Goal: Information Seeking & Learning: Learn about a topic

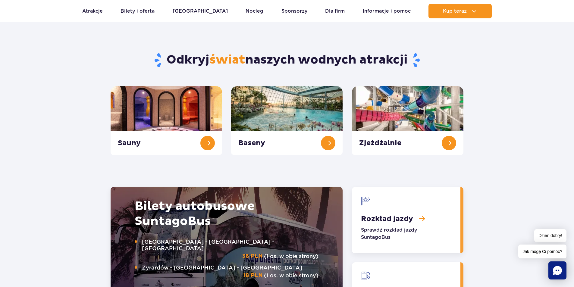
scroll to position [602, 0]
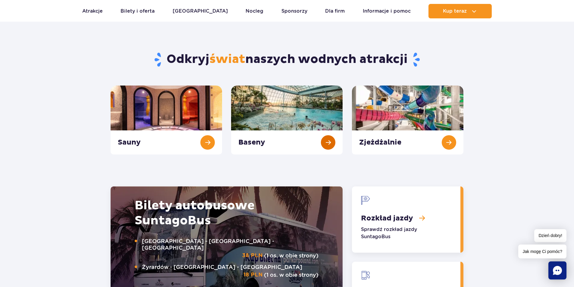
click at [300, 110] on link "Baseny" at bounding box center [286, 120] width 111 height 69
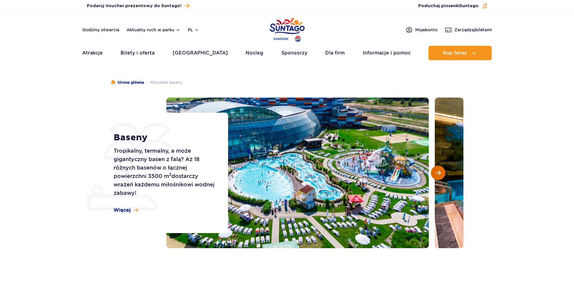
click at [434, 173] on button "Następny slajd" at bounding box center [438, 173] width 14 height 14
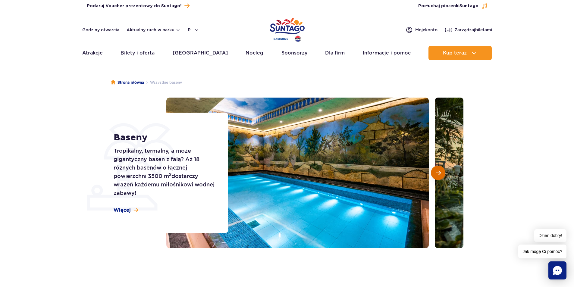
click at [436, 172] on span "Następny slajd" at bounding box center [438, 172] width 5 height 5
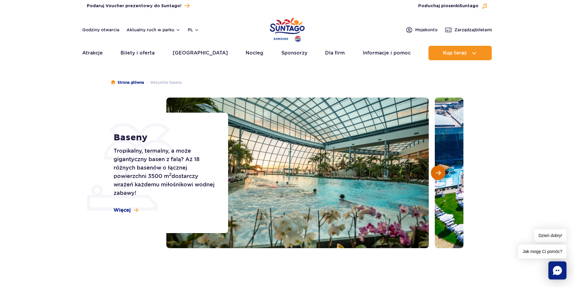
click at [437, 171] on span "Następny slajd" at bounding box center [438, 172] width 5 height 5
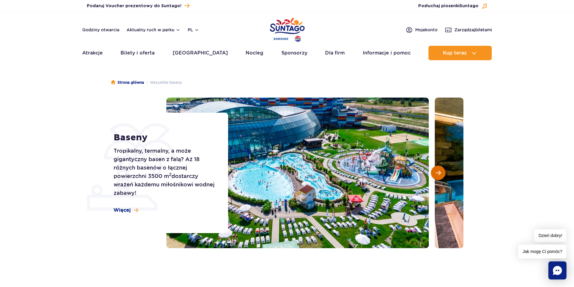
click at [441, 172] on button "Następny slajd" at bounding box center [438, 173] width 14 height 14
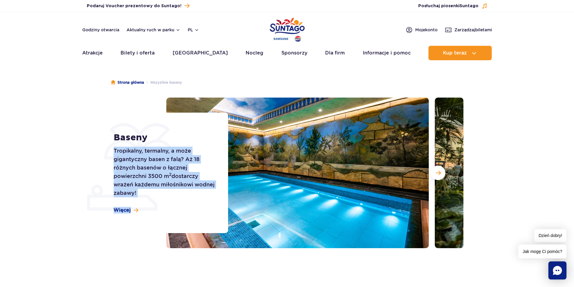
drag, startPoint x: 151, startPoint y: 177, endPoint x: 22, endPoint y: 212, distance: 133.7
click at [23, 213] on section "Baseny Tropikalny, termalny, a może gigantyczny basen z falą? Aż 18 różnych bas…" at bounding box center [287, 173] width 574 height 151
click at [124, 254] on div "Strona główna Wszystkie baseny Baseny Tropikalny, termalny, a może gigantyczny …" at bounding box center [287, 175] width 574 height 217
click at [159, 170] on p "Tropikalny, termalny, a może gigantyczny basen z falą? Aż 18 różnych basenów o …" at bounding box center [164, 172] width 101 height 51
drag, startPoint x: 186, startPoint y: 162, endPoint x: 174, endPoint y: 173, distance: 15.8
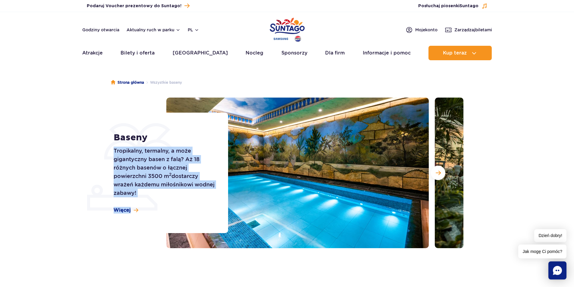
click at [186, 163] on p "Tropikalny, termalny, a może gigantyczny basen z falą? Aż 18 różnych basenów o …" at bounding box center [164, 172] width 101 height 51
click at [173, 174] on p "Tropikalny, termalny, a może gigantyczny basen z falą? Aż 18 różnych basenów o …" at bounding box center [164, 172] width 101 height 51
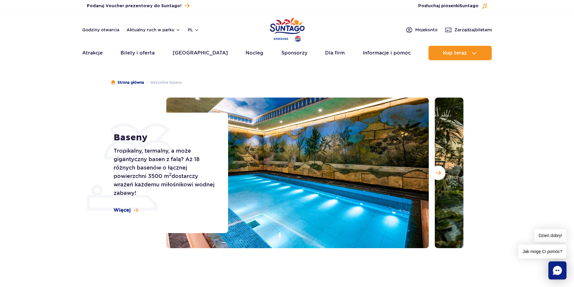
drag, startPoint x: 167, startPoint y: 129, endPoint x: 145, endPoint y: 135, distance: 23.7
click at [167, 129] on div "Baseny Tropikalny, termalny, a może gigantyczny basen z falą? Aż 18 różnych bas…" at bounding box center [167, 173] width 122 height 120
click at [111, 257] on div "Strona główna Wszystkie baseny Baseny Tropikalny, termalny, a może gigantyczny …" at bounding box center [287, 175] width 574 height 217
click at [122, 212] on span "Więcej" at bounding box center [122, 210] width 17 height 7
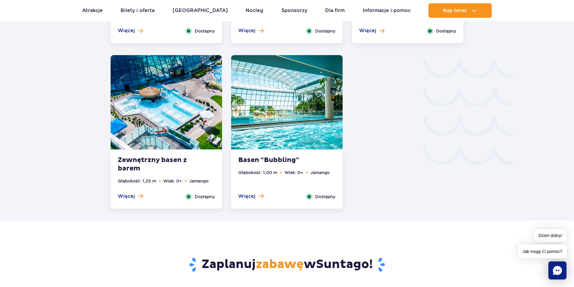
scroll to position [966, 0]
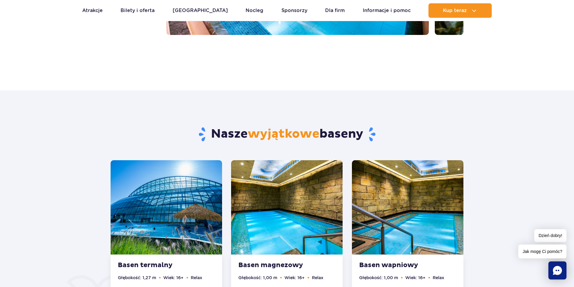
click at [144, 261] on div "Basen termalny Głębokość: 1,27 m Wiek: 16+ Relax Więcej Zamknij Dostępny" at bounding box center [166, 284] width 111 height 59
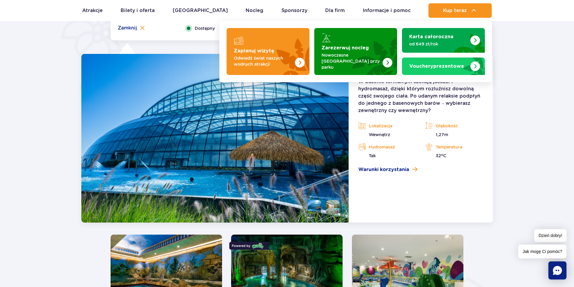
scroll to position [444, 0]
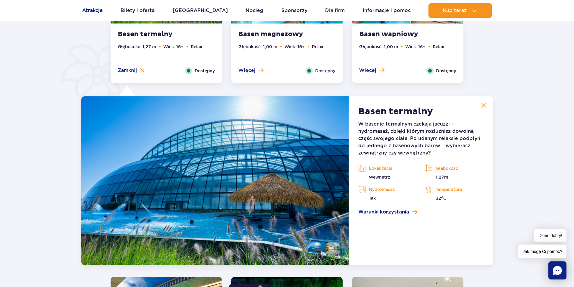
click at [96, 10] on link "Atrakcje" at bounding box center [92, 10] width 20 height 14
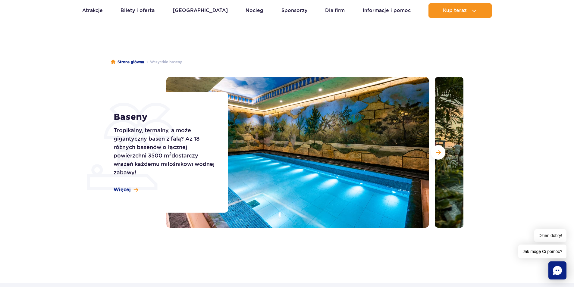
scroll to position [3, 0]
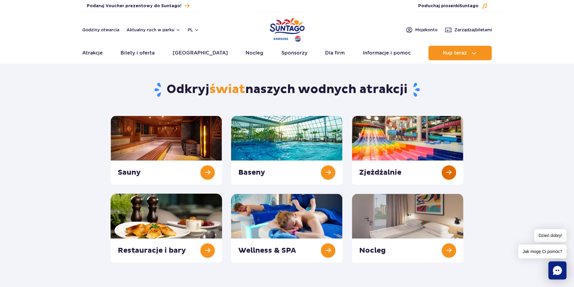
click at [443, 172] on link at bounding box center [407, 150] width 111 height 69
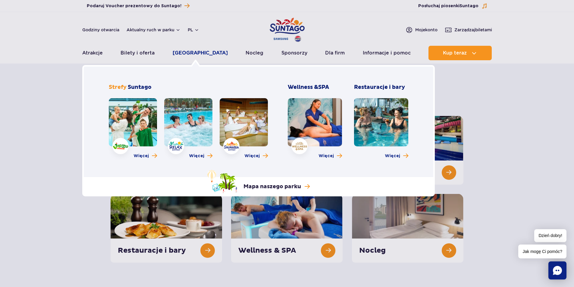
click at [191, 53] on link "[GEOGRAPHIC_DATA]" at bounding box center [200, 53] width 55 height 14
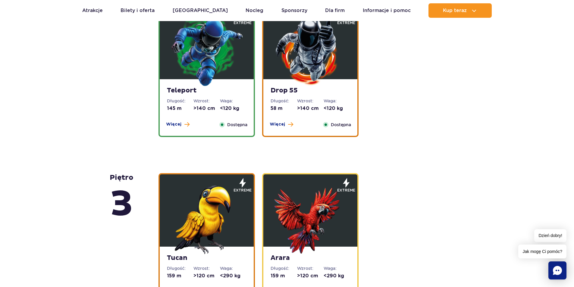
scroll to position [693, 0]
